Goal: Task Accomplishment & Management: Complete application form

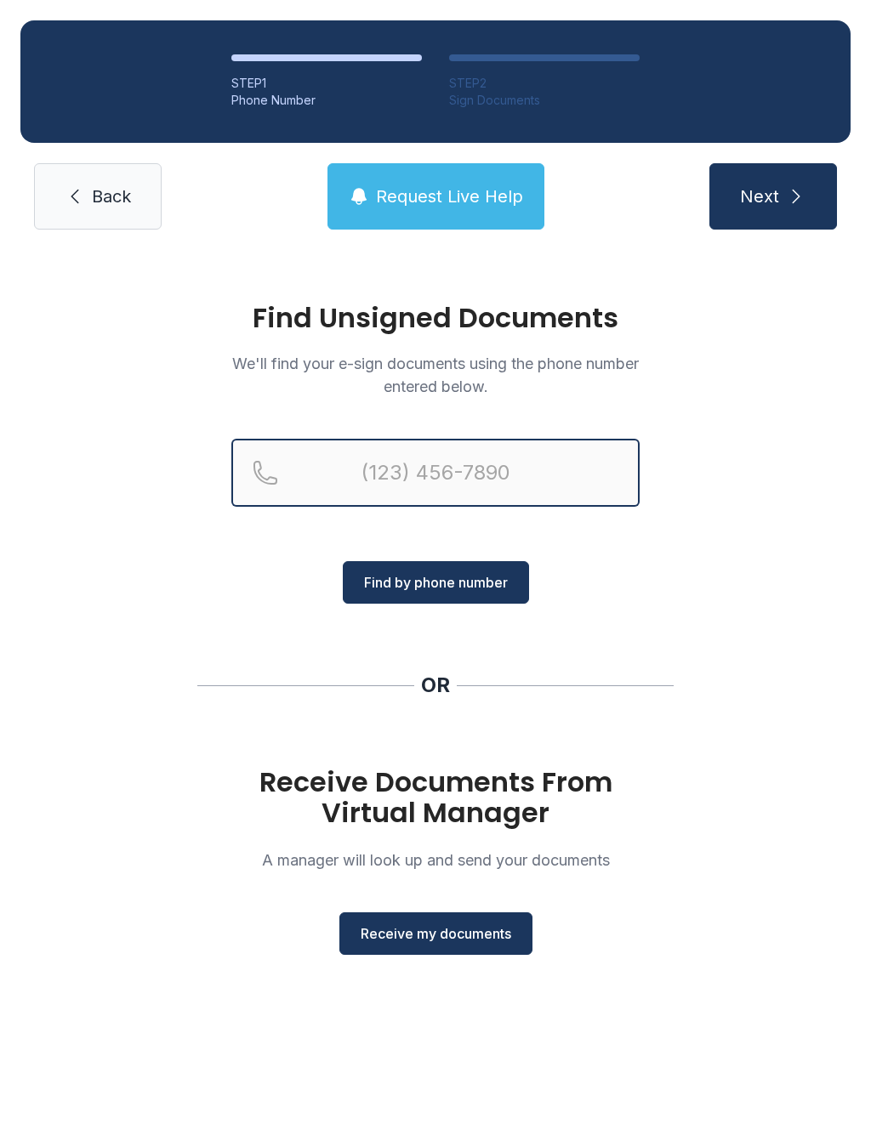
click at [473, 472] on input "Reservation phone number" at bounding box center [435, 473] width 408 height 68
type input "(20"
click at [123, 178] on link "Back" at bounding box center [98, 196] width 128 height 66
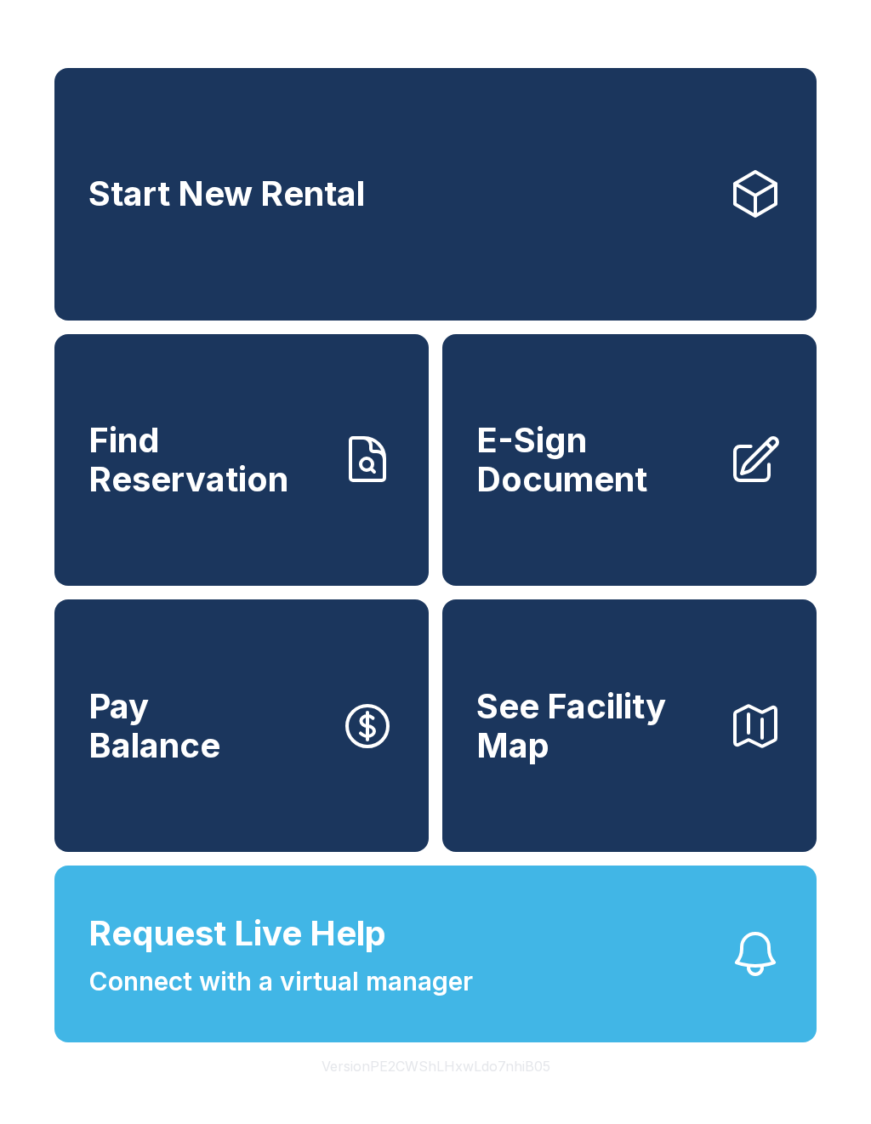
click at [98, 186] on span "Start New Rental" at bounding box center [226, 193] width 276 height 39
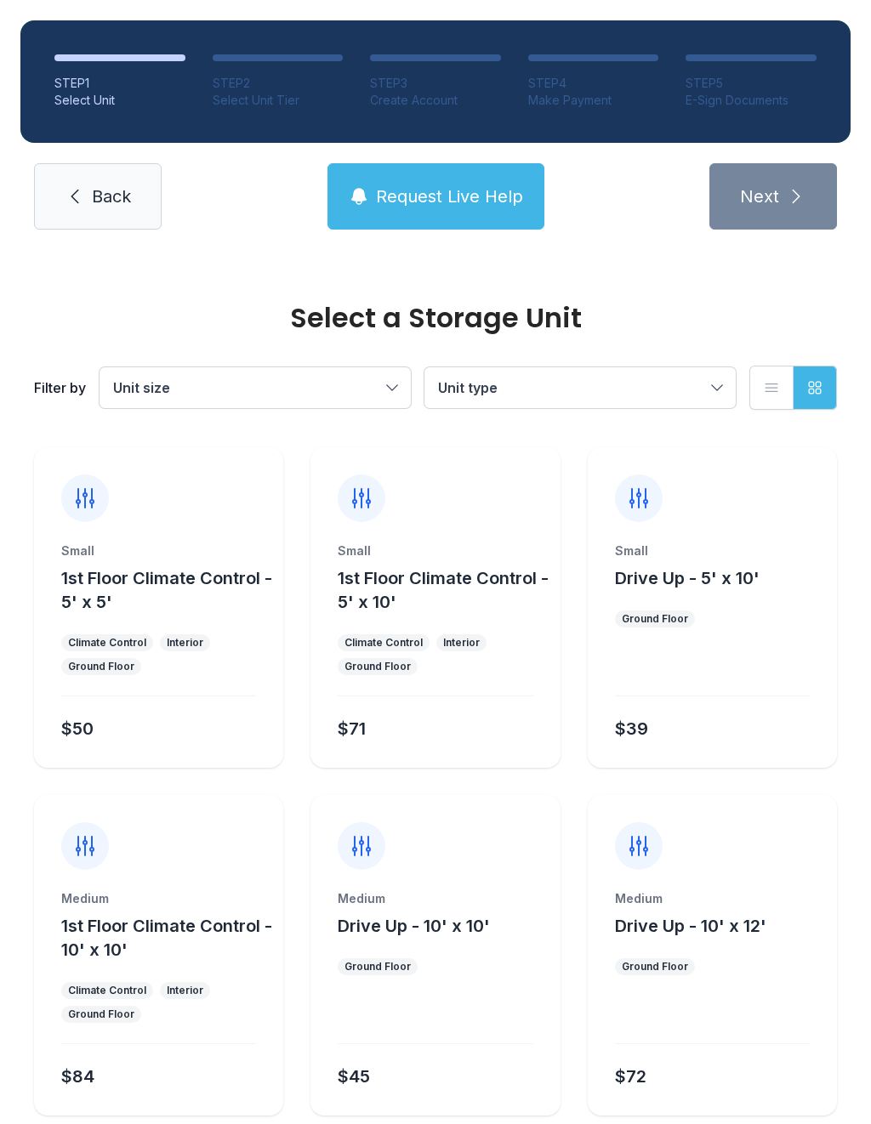
click at [106, 192] on span "Back" at bounding box center [111, 197] width 39 height 24
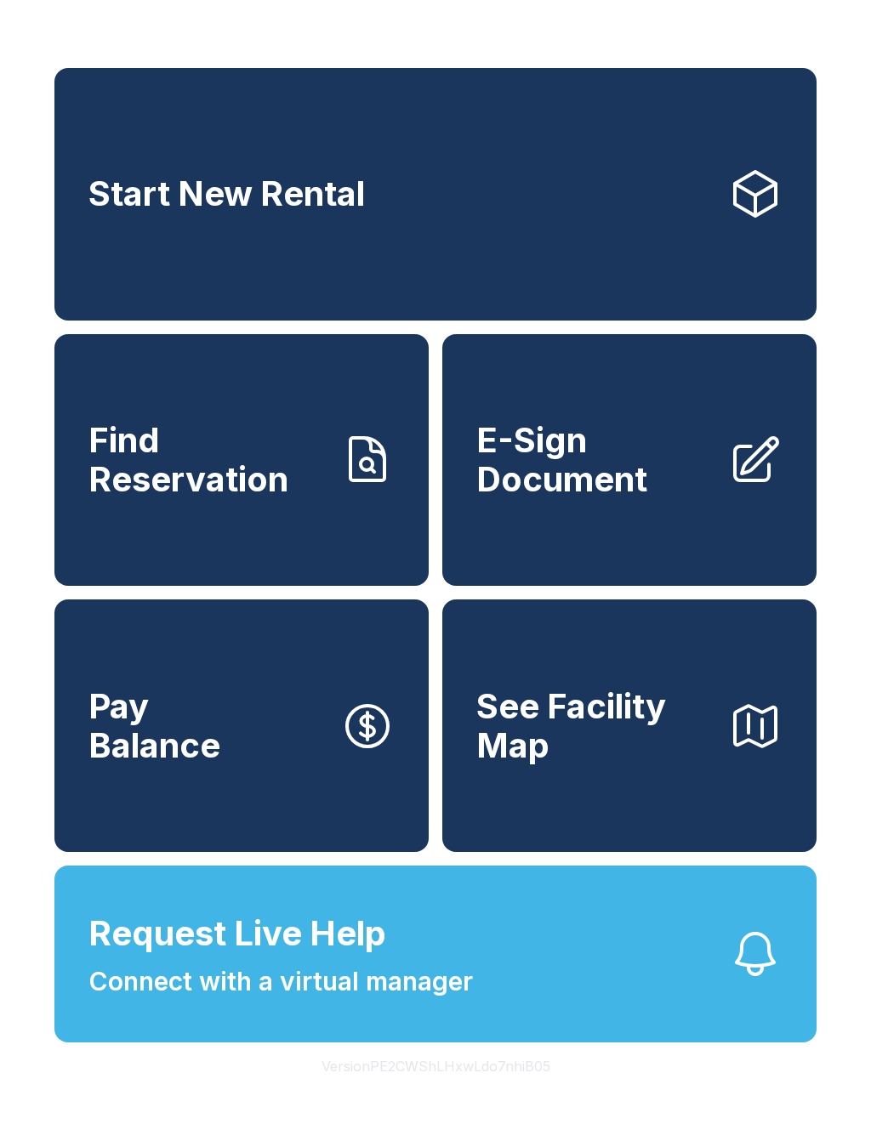
click at [616, 484] on span "E-Sign Document" at bounding box center [595, 459] width 238 height 77
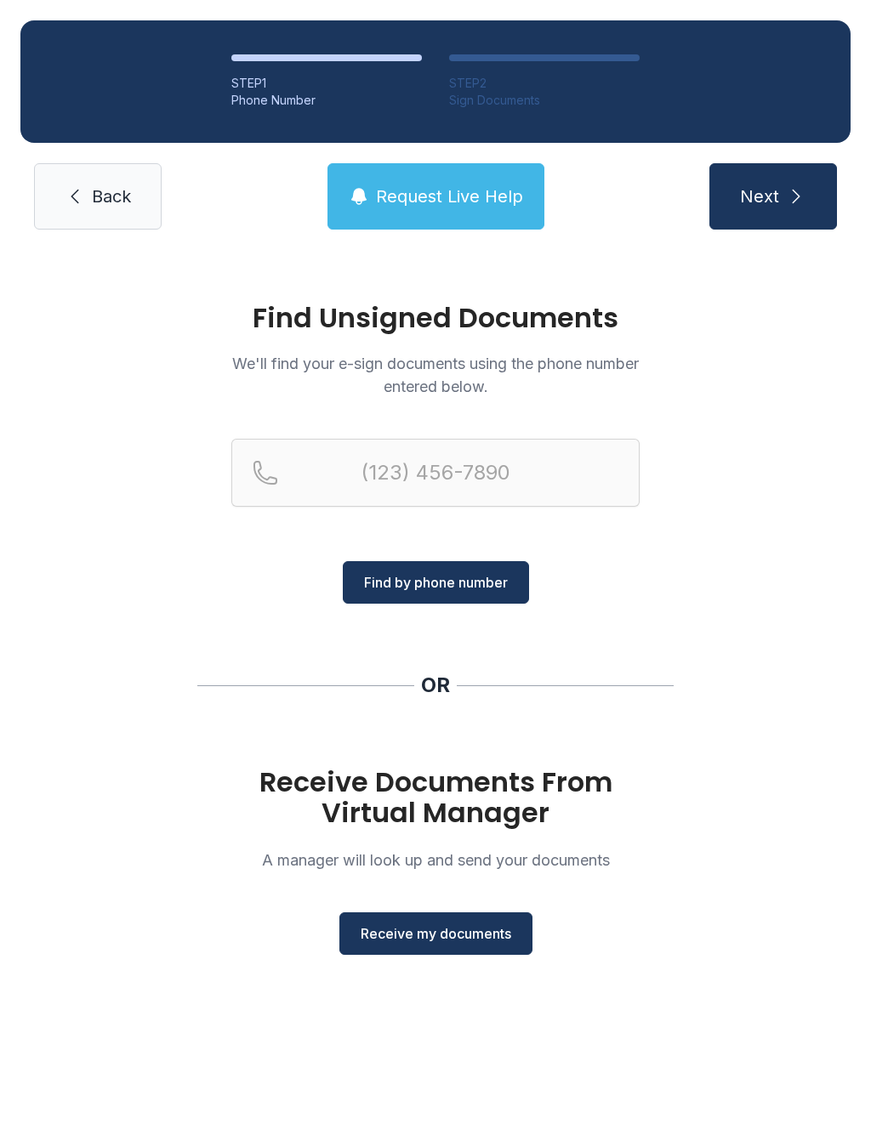
click at [463, 934] on span "Receive my documents" at bounding box center [436, 933] width 150 height 20
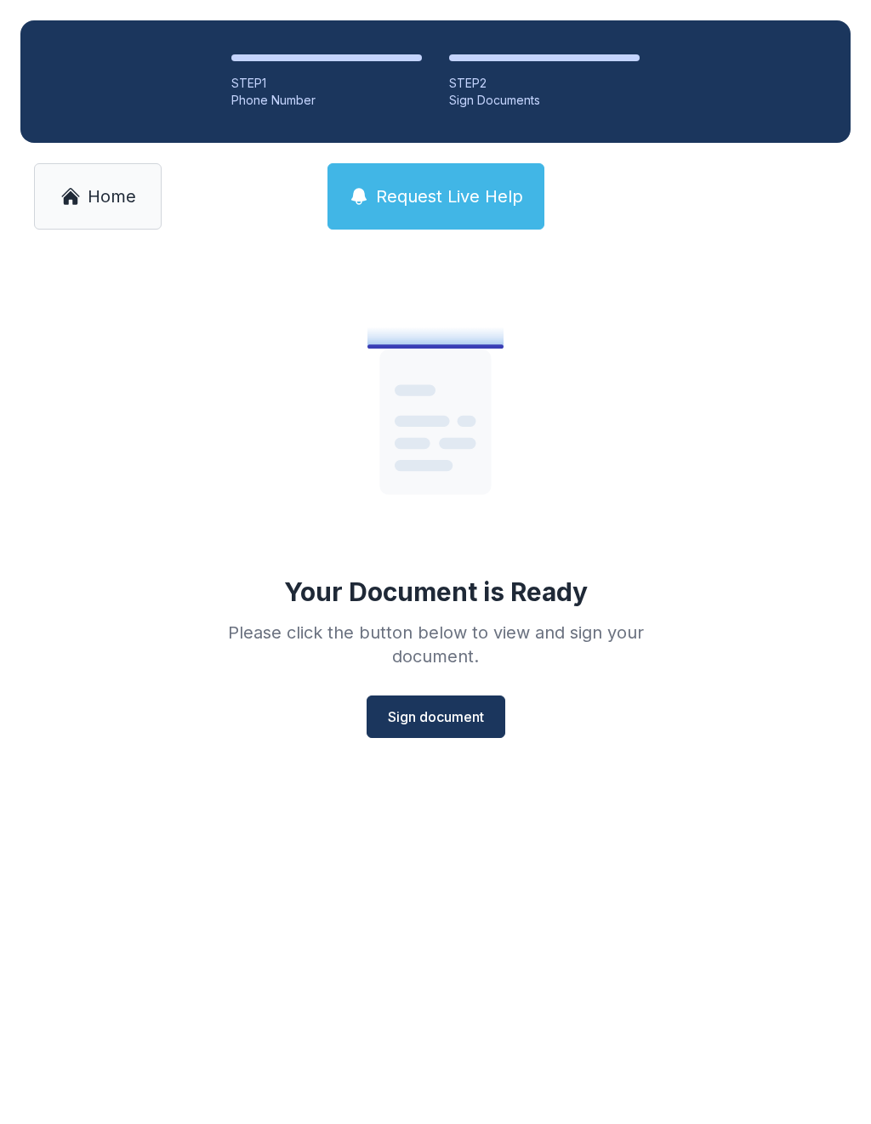
click at [451, 715] on span "Sign document" at bounding box center [436, 717] width 96 height 20
click at [447, 720] on span "Sign document" at bounding box center [436, 717] width 96 height 20
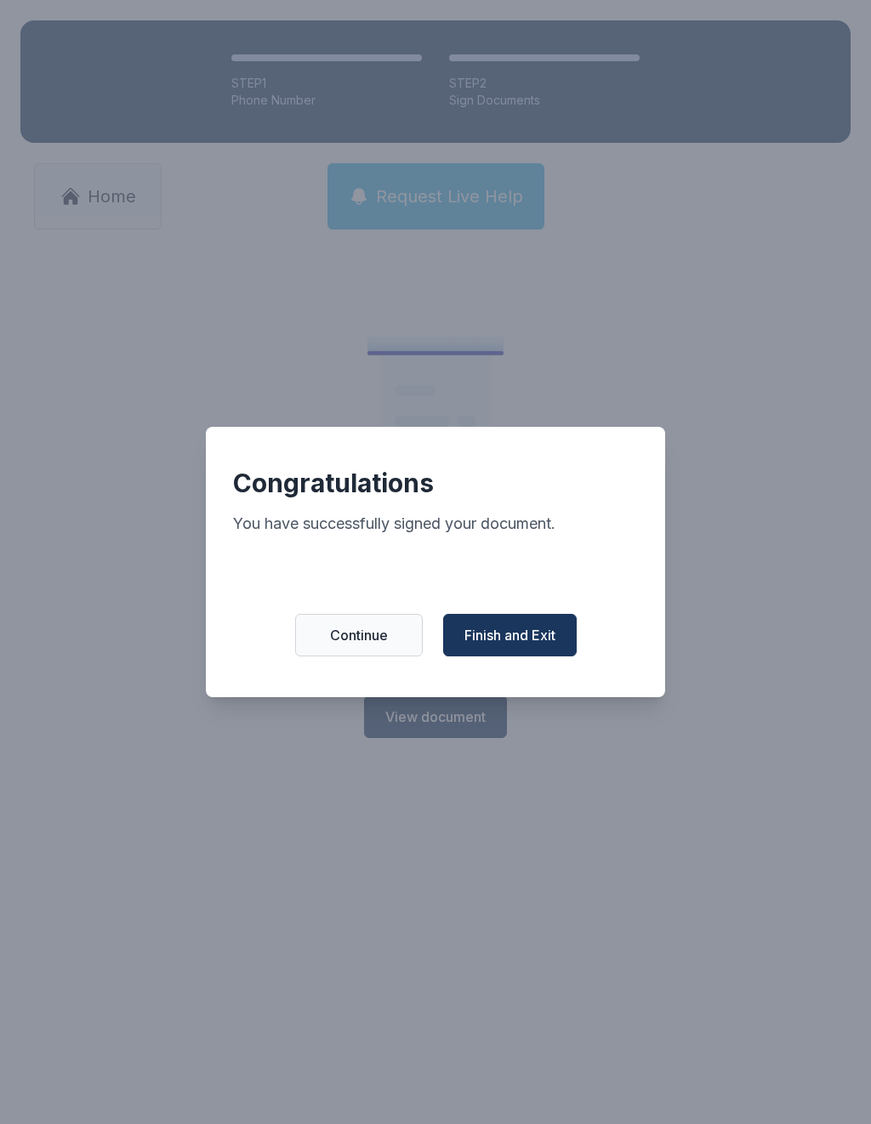
click at [528, 629] on button "Finish and Exit" at bounding box center [509, 635] width 133 height 43
